Goal: Entertainment & Leisure: Consume media (video, audio)

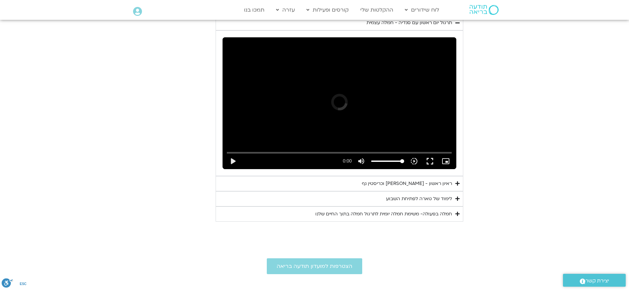
scroll to position [362, 0]
click at [234, 164] on button "play_arrow" at bounding box center [233, 161] width 16 height 16
click at [234, 165] on button "pause" at bounding box center [233, 161] width 16 height 16
click at [231, 161] on button "play_arrow" at bounding box center [233, 161] width 16 height 16
click at [333, 153] on input "Seek" at bounding box center [339, 152] width 225 height 4
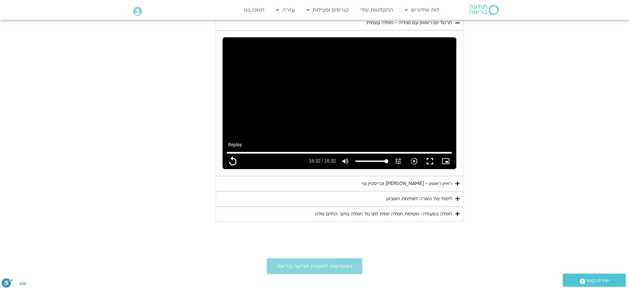
click at [232, 159] on button "replay" at bounding box center [233, 161] width 16 height 16
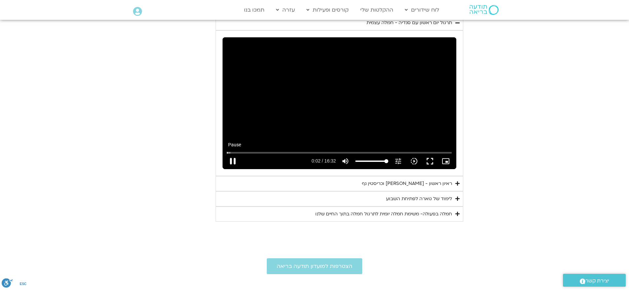
click at [235, 163] on button "pause" at bounding box center [233, 161] width 16 height 16
type input "2.480249"
click at [419, 182] on div "ראיון ראשון - [PERSON_NAME] וכריסטין נף" at bounding box center [407, 184] width 90 height 8
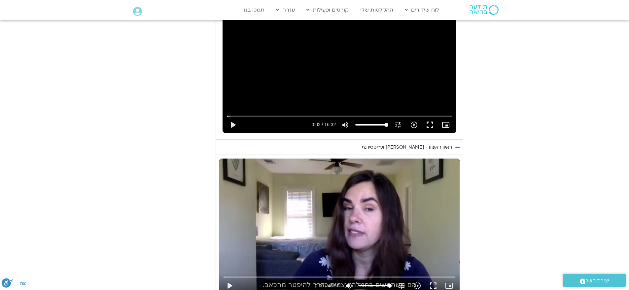
scroll to position [494, 0]
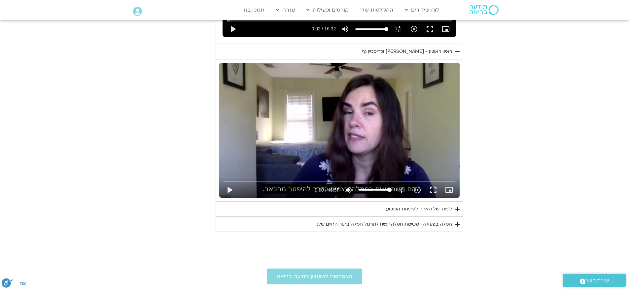
click at [423, 206] on div "לימוד של טארה לפתיחת השבוע" at bounding box center [419, 209] width 66 height 8
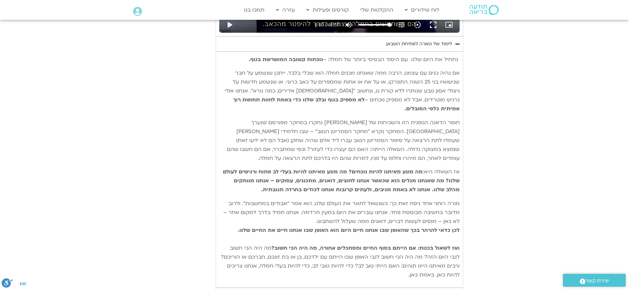
scroll to position [725, 0]
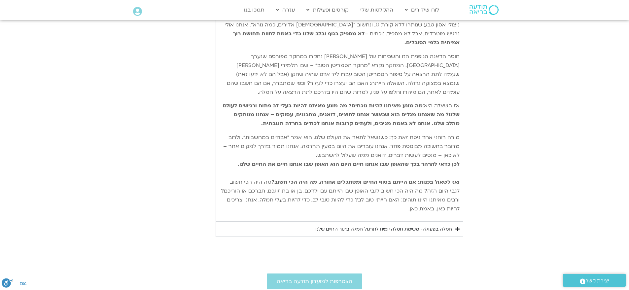
click at [393, 225] on div "חמלה בפעולה- משימת חמלה יומית לתרגול חמלה בתוך החיים שלנו" at bounding box center [383, 229] width 137 height 8
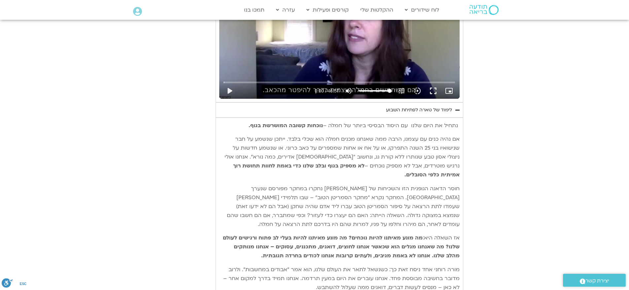
scroll to position [428, 0]
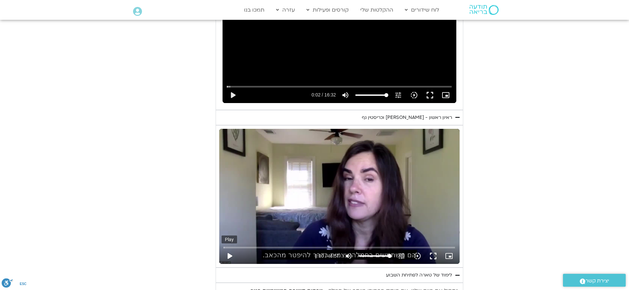
click at [229, 255] on button "play_arrow" at bounding box center [229, 256] width 16 height 16
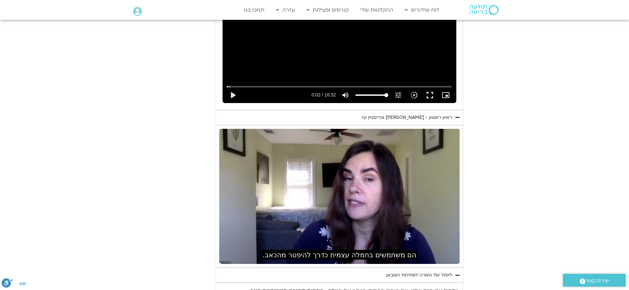
scroll to position [461, 0]
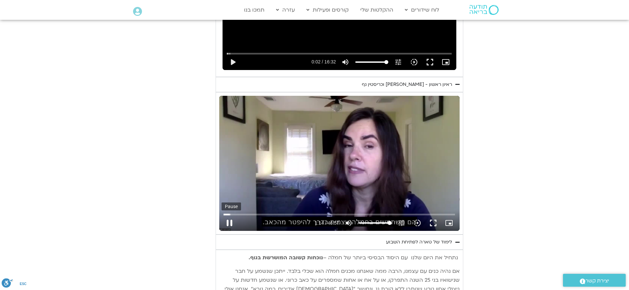
click at [232, 224] on button "pause" at bounding box center [229, 223] width 16 height 16
click at [230, 221] on button "play_arrow" at bounding box center [229, 223] width 16 height 16
click at [231, 227] on button "pause" at bounding box center [229, 223] width 16 height 16
click at [227, 221] on button "play_arrow" at bounding box center [229, 223] width 16 height 16
click at [229, 222] on button "pause" at bounding box center [229, 223] width 16 height 16
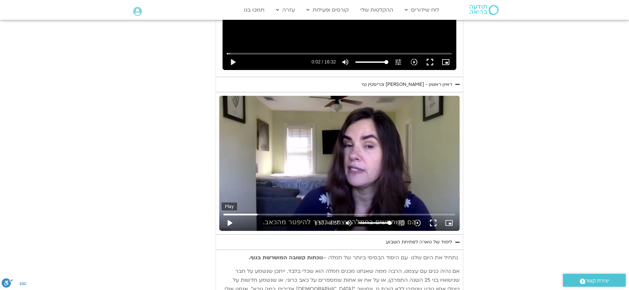
click at [230, 222] on button "play_arrow" at bounding box center [229, 223] width 16 height 16
click at [305, 214] on input "Seek" at bounding box center [338, 214] width 231 height 4
click at [231, 222] on button "pause" at bounding box center [229, 223] width 16 height 16
click at [229, 224] on button "play_arrow" at bounding box center [229, 223] width 16 height 16
click at [232, 222] on button "pause" at bounding box center [229, 223] width 16 height 16
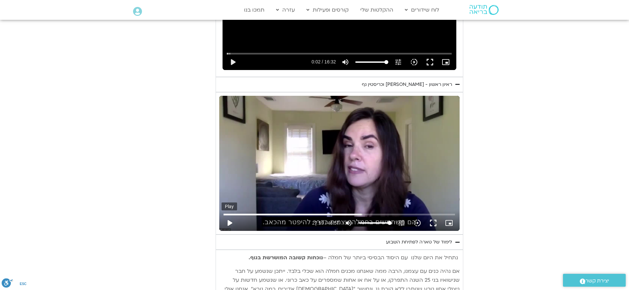
click at [229, 222] on button "play_arrow" at bounding box center [229, 223] width 16 height 16
click at [228, 221] on button "pause" at bounding box center [229, 223] width 16 height 16
click at [228, 225] on button "play_arrow" at bounding box center [229, 223] width 16 height 16
click at [230, 221] on button "pause" at bounding box center [229, 223] width 16 height 16
type input "1942.635881"
